Goal: Transaction & Acquisition: Purchase product/service

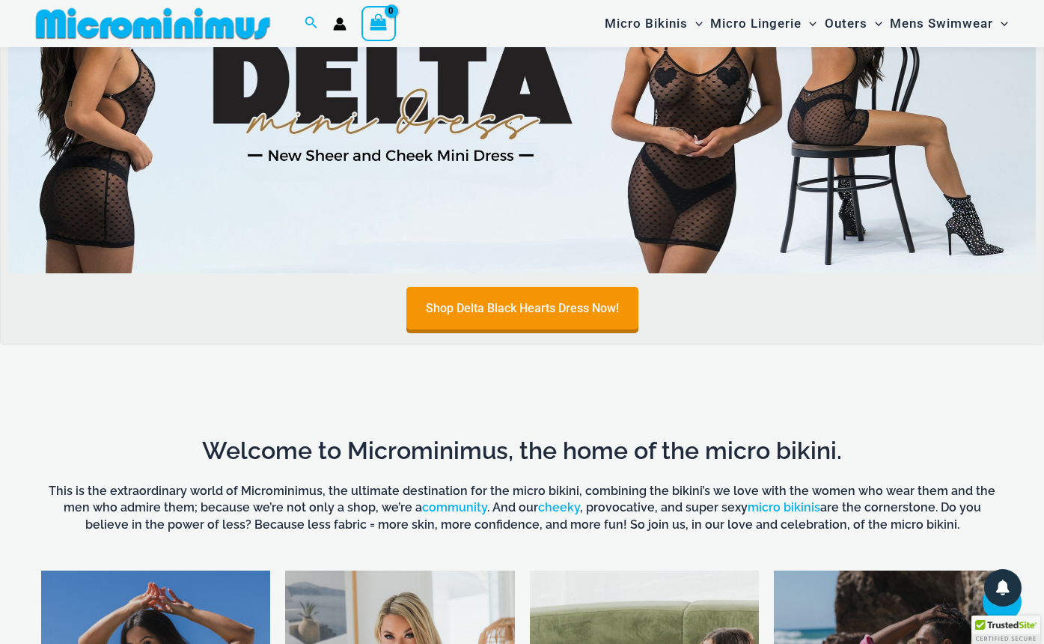
scroll to position [602, 0]
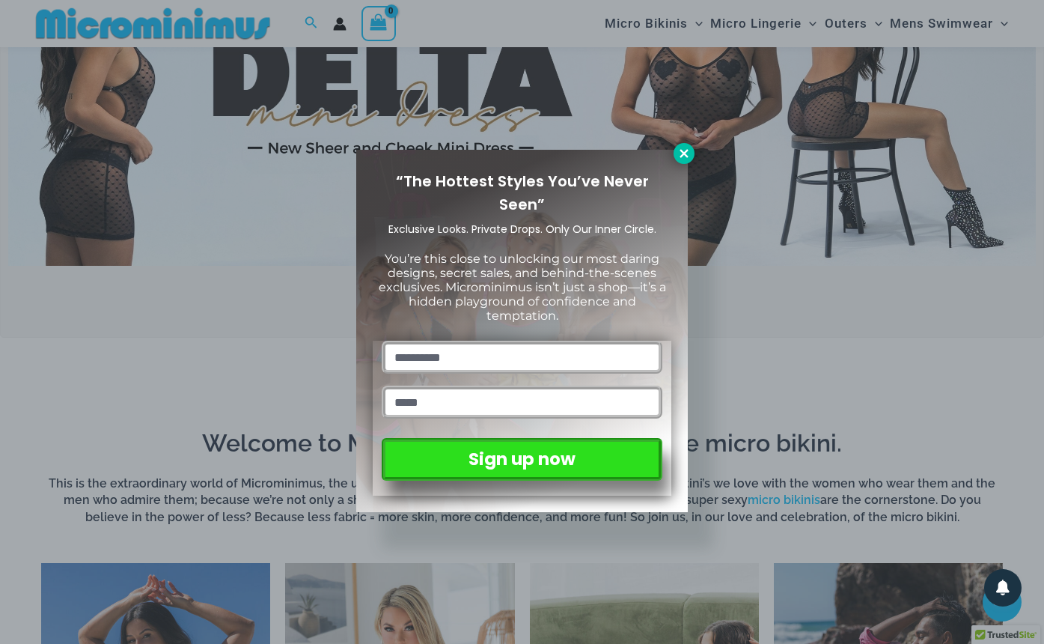
click at [685, 150] on icon at bounding box center [684, 153] width 13 height 13
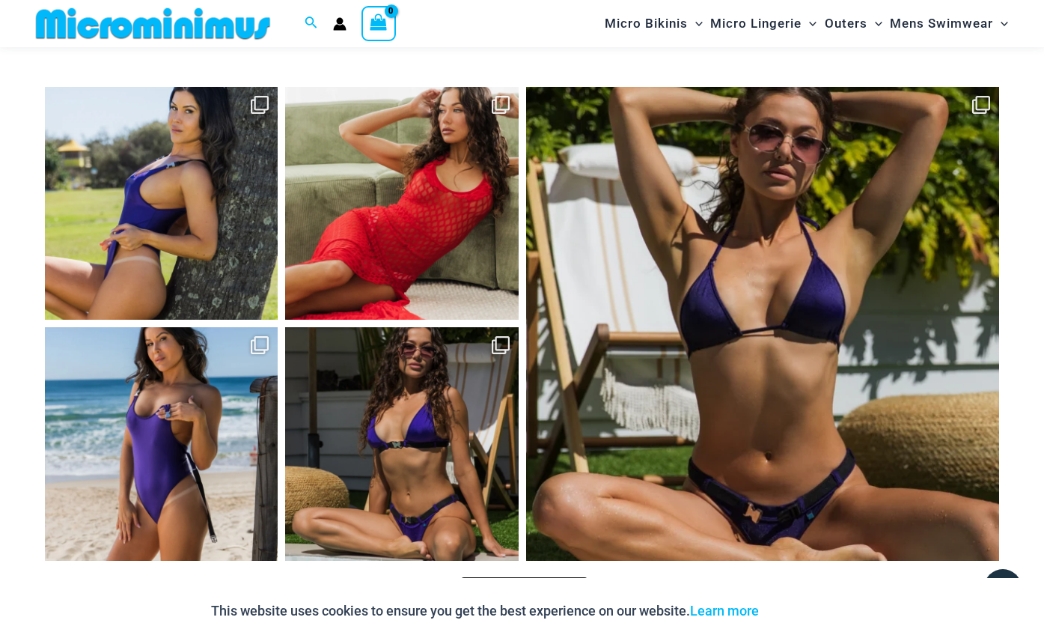
scroll to position [5718, 0]
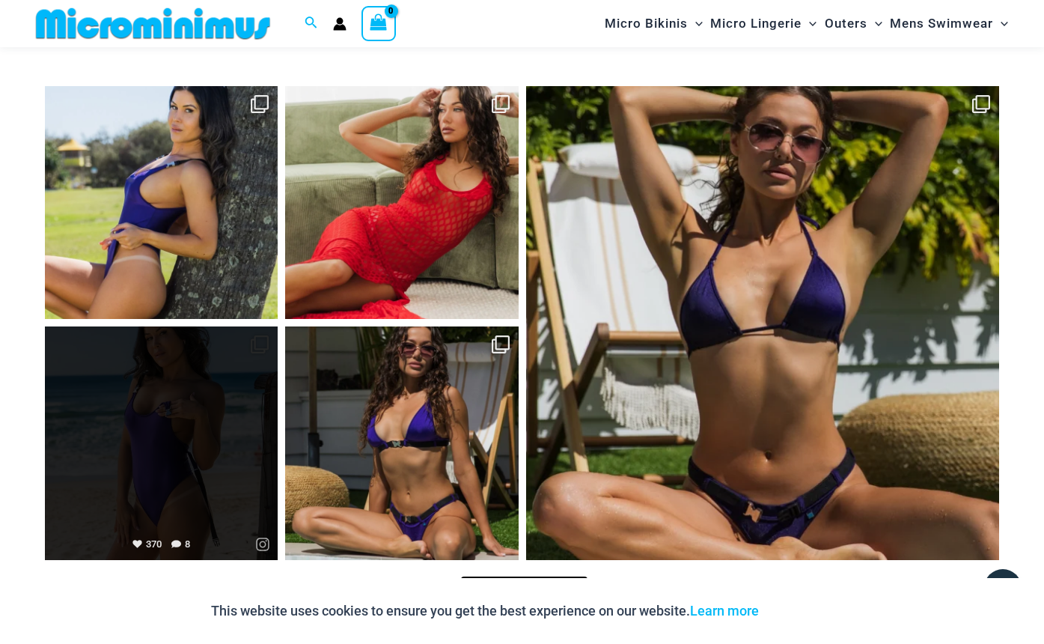
click at [216, 372] on link "Open" at bounding box center [161, 442] width 233 height 233
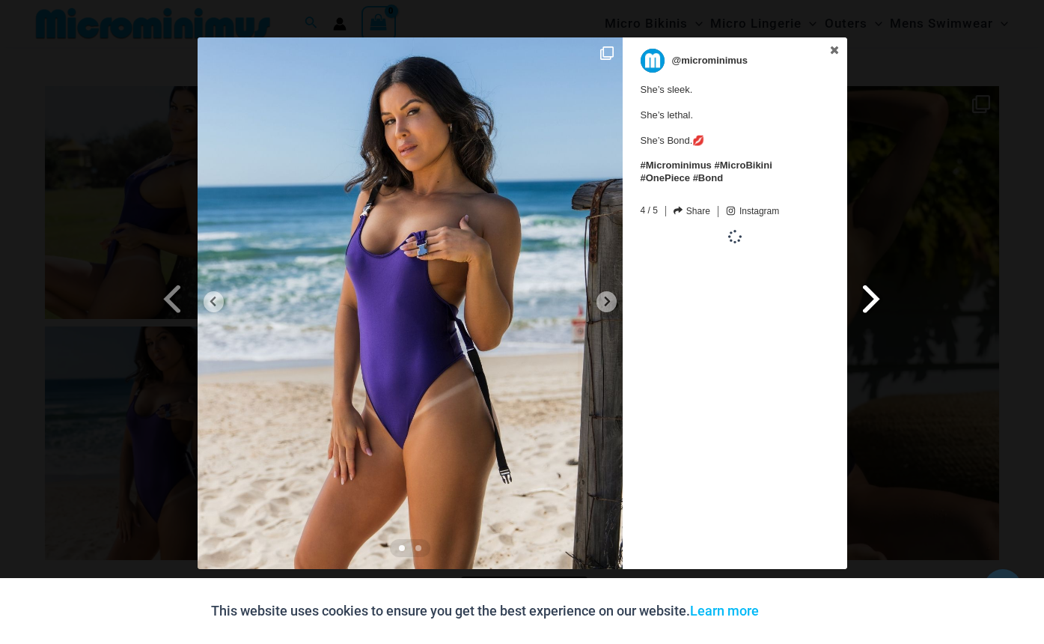
click at [871, 294] on span at bounding box center [871, 298] width 25 height 34
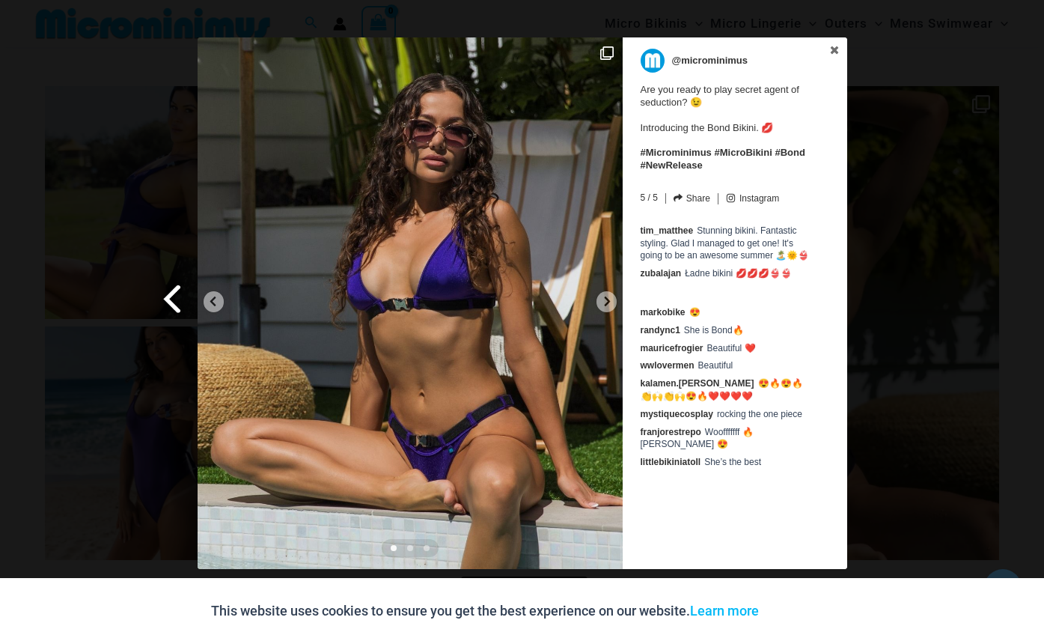
click at [173, 296] on span at bounding box center [172, 298] width 25 height 34
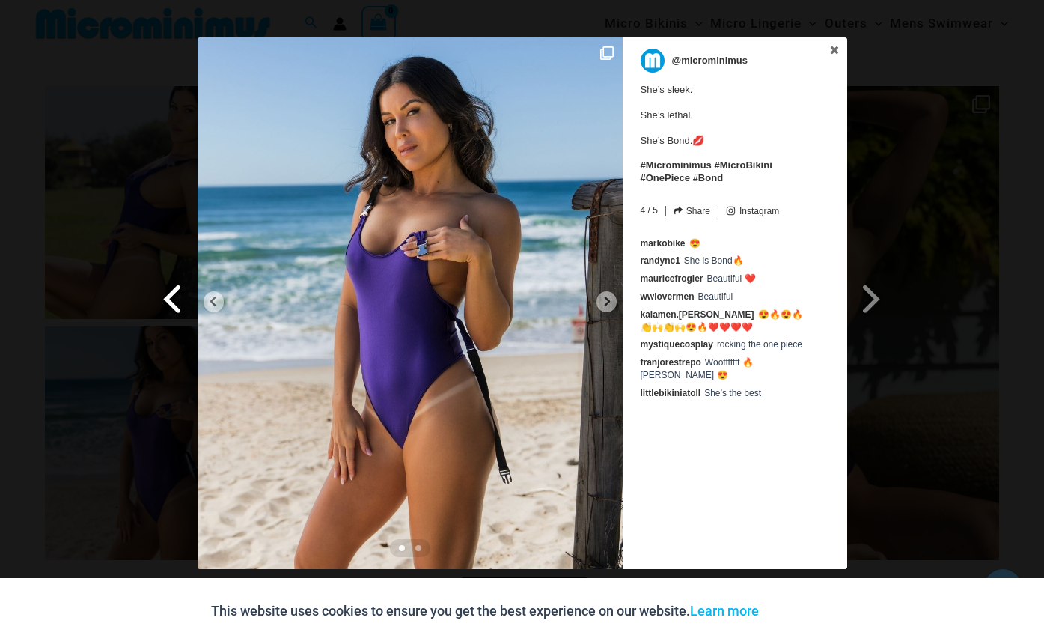
click at [173, 297] on span at bounding box center [172, 298] width 25 height 34
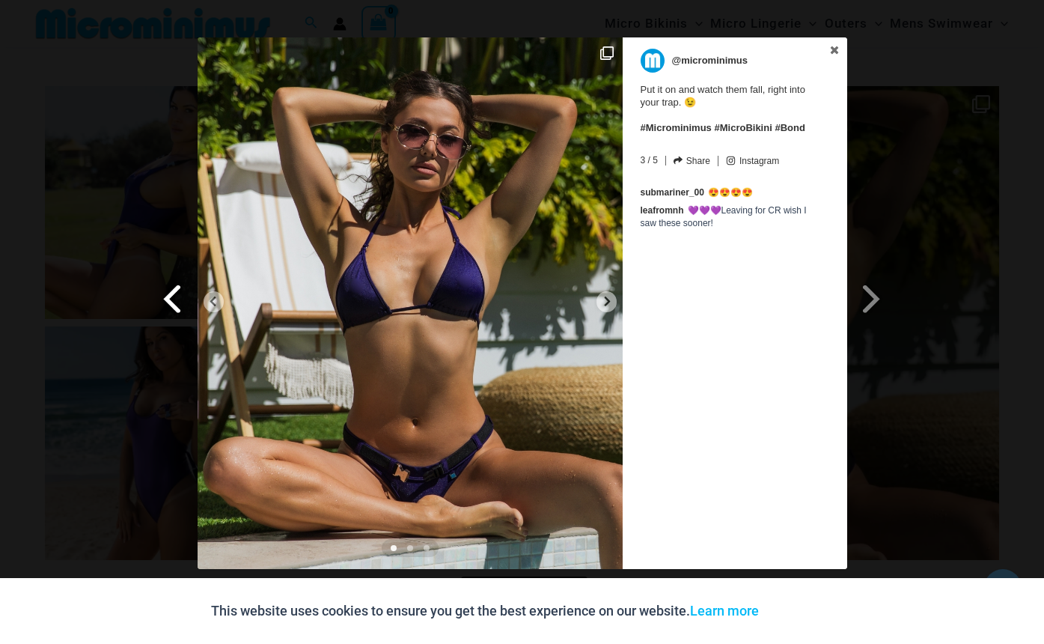
click at [176, 298] on span at bounding box center [172, 298] width 25 height 34
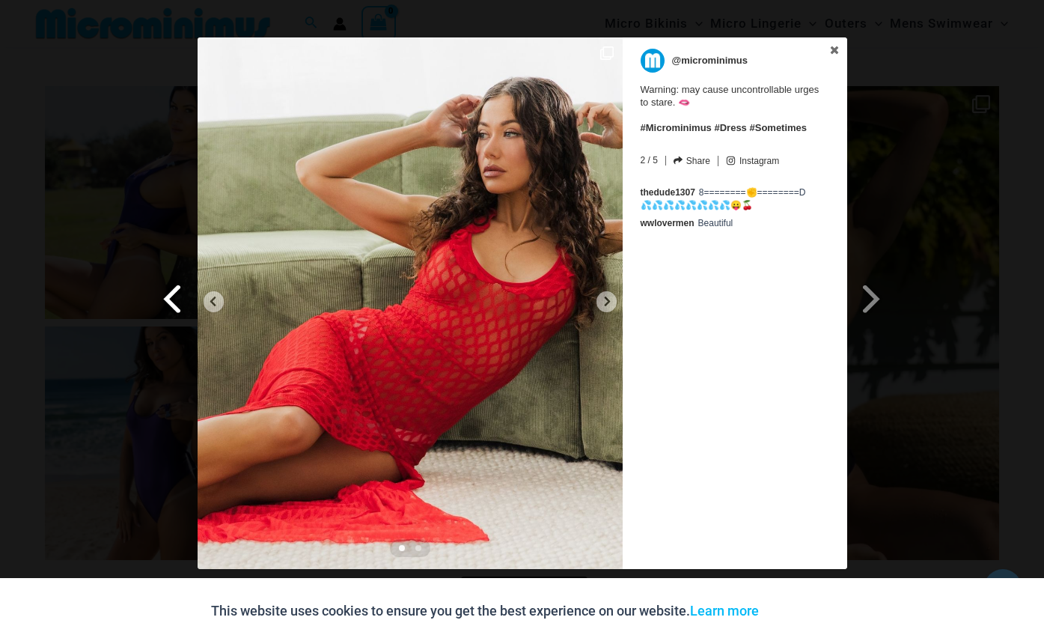
click at [172, 300] on span at bounding box center [172, 298] width 25 height 34
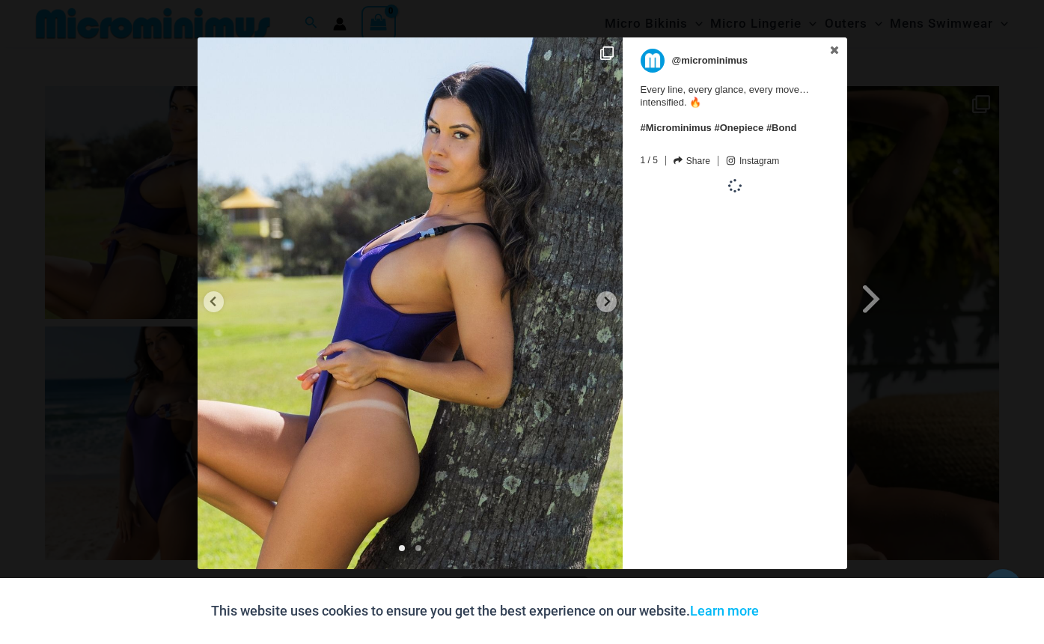
click at [172, 300] on div "Previous Slide Next Slide @microminimus Every line, every glance, every move… i…" at bounding box center [522, 304] width 1044 height 535
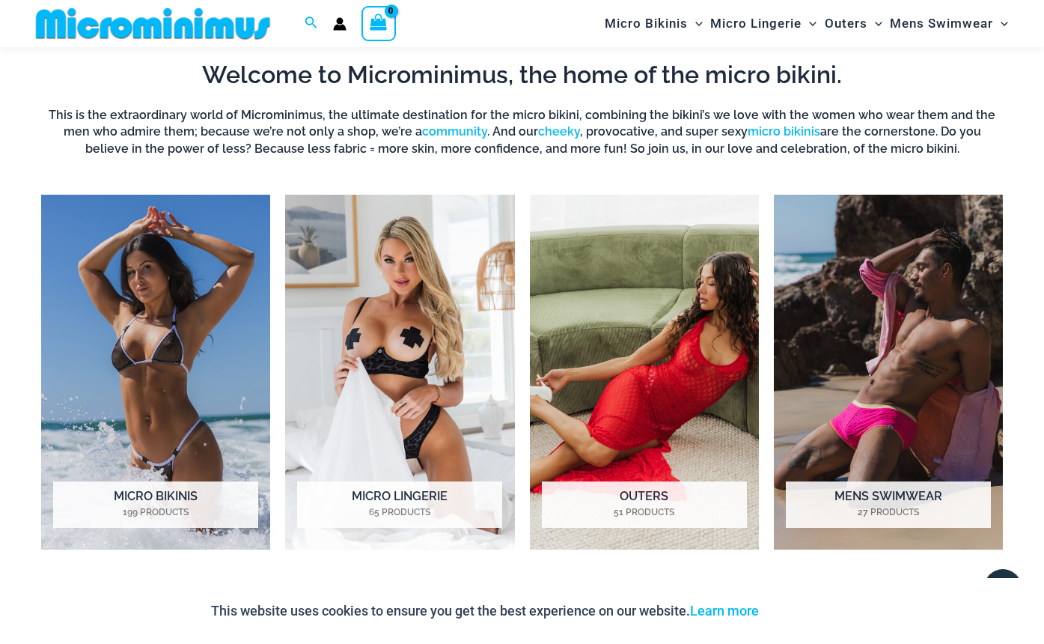
scroll to position [958, 0]
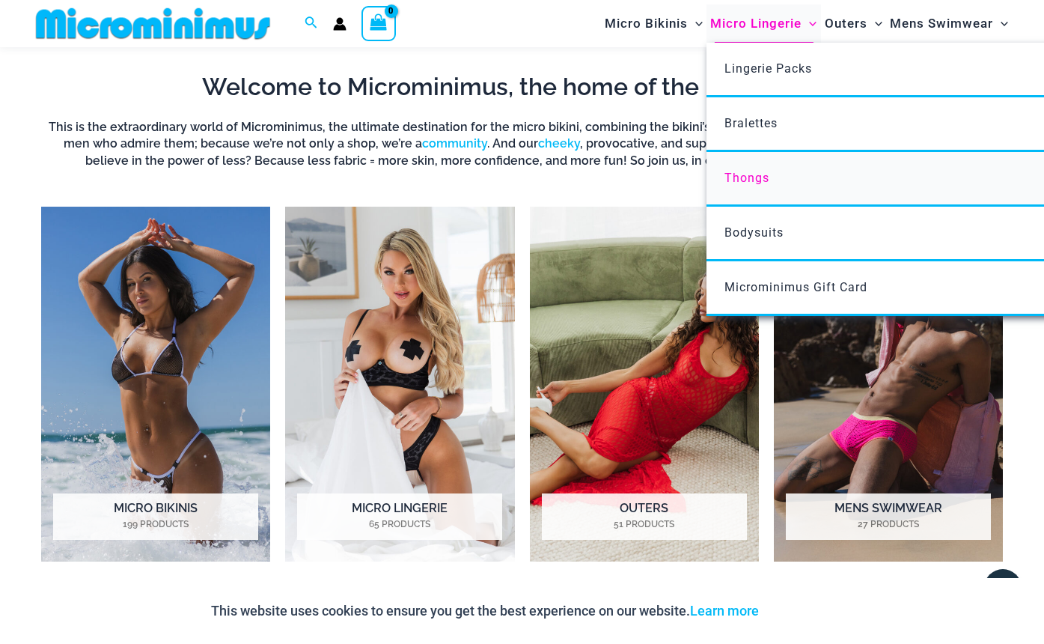
click at [760, 175] on span "Thongs" at bounding box center [747, 178] width 45 height 14
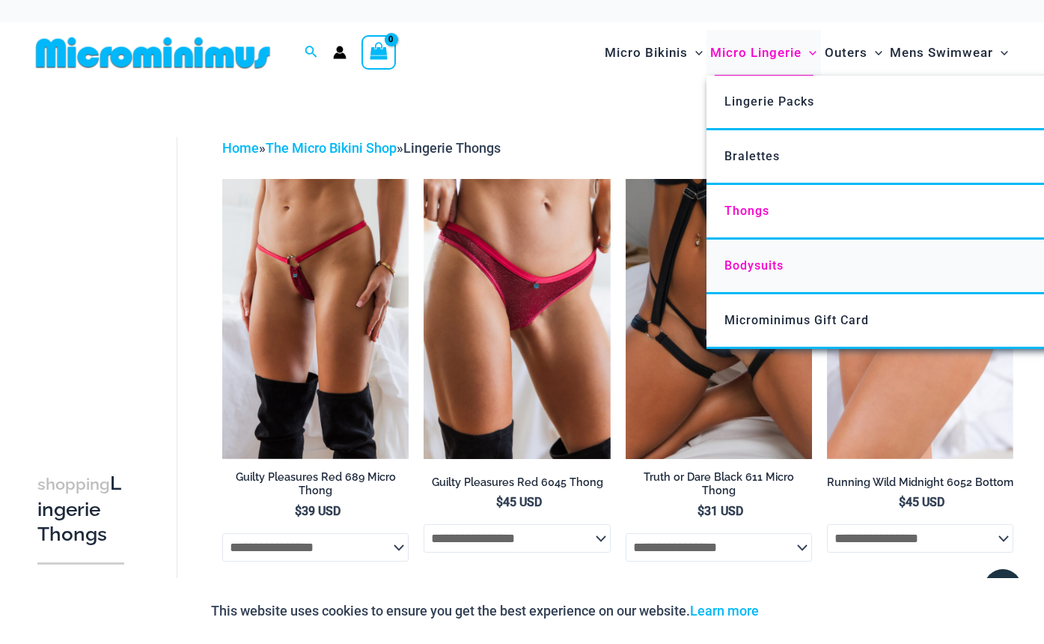
click at [771, 265] on span "Bodysuits" at bounding box center [754, 265] width 59 height 14
